Goal: Task Accomplishment & Management: Manage account settings

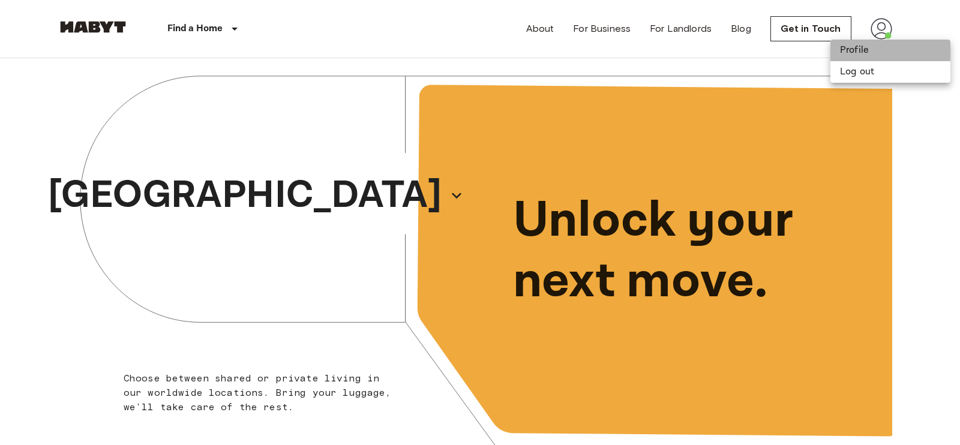
click at [863, 52] on li "Profile" at bounding box center [890, 51] width 120 height 22
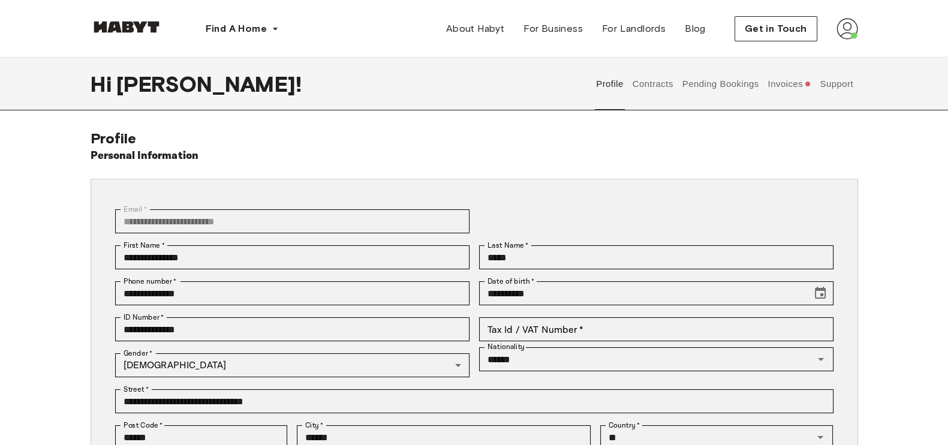
scroll to position [186, 0]
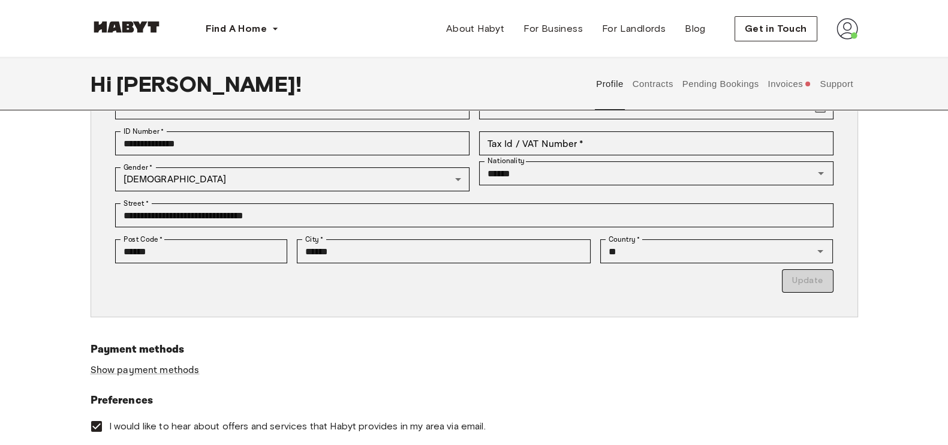
click at [799, 92] on button "Invoices" at bounding box center [789, 84] width 46 height 53
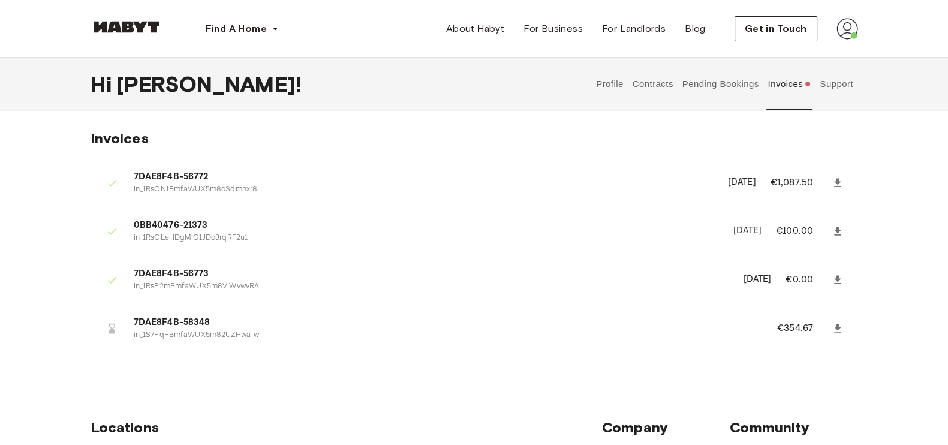
click at [843, 41] on div "Find A Home Europe Amsterdam Berlin Frankfurt Hamburg Lisbon Madrid Milan Moden…" at bounding box center [475, 29] width 768 height 58
click at [713, 88] on button "Pending Bookings" at bounding box center [721, 84] width 80 height 53
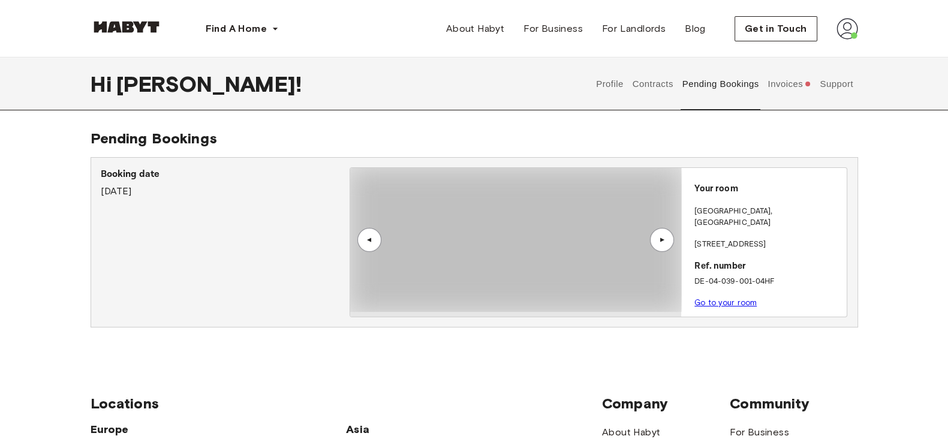
click at [651, 84] on button "Contracts" at bounding box center [653, 84] width 44 height 53
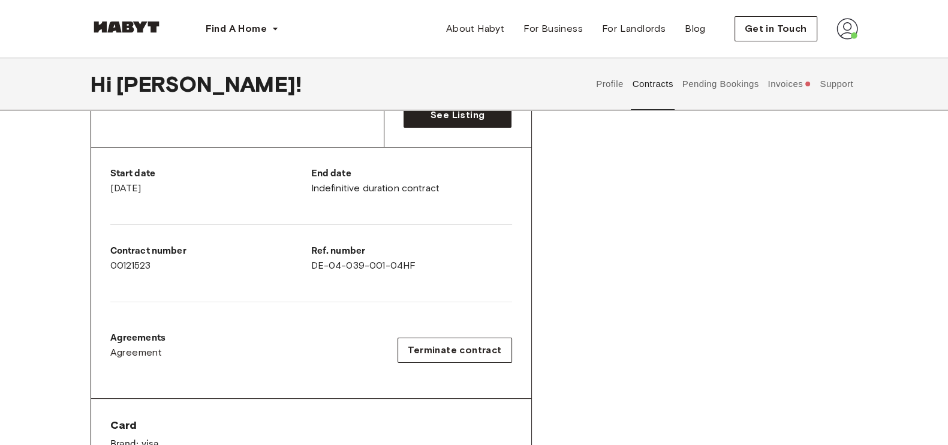
scroll to position [200, 0]
